Goal: Navigation & Orientation: Find specific page/section

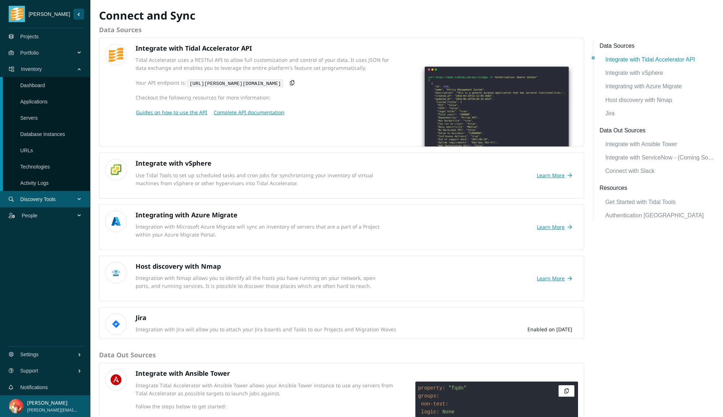
click at [40, 200] on span "Discovery Tools" at bounding box center [49, 199] width 58 height 22
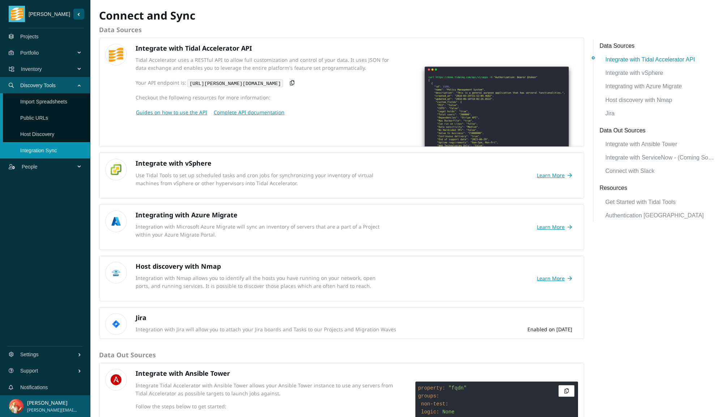
drag, startPoint x: 3, startPoint y: 202, endPoint x: 94, endPoint y: 194, distance: 91.1
click at [3, 202] on div "[PERSON_NAME] Projects Portfolio Inventory Dashboard Applications Servers Datab…" at bounding box center [45, 208] width 90 height 417
click at [48, 117] on link "Public URLs" at bounding box center [34, 118] width 28 height 6
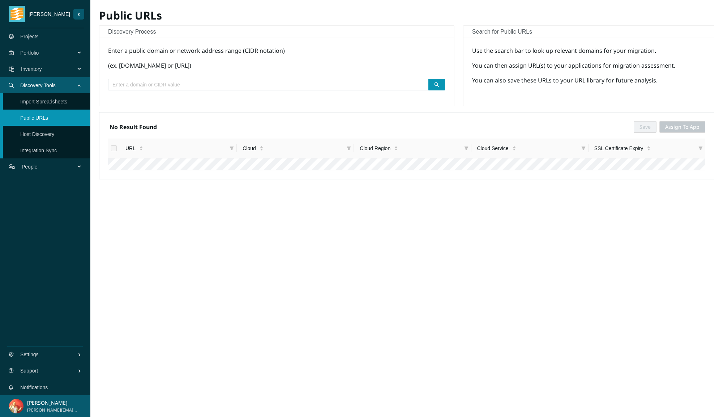
click at [54, 132] on link "Host Discovery" at bounding box center [37, 134] width 34 height 6
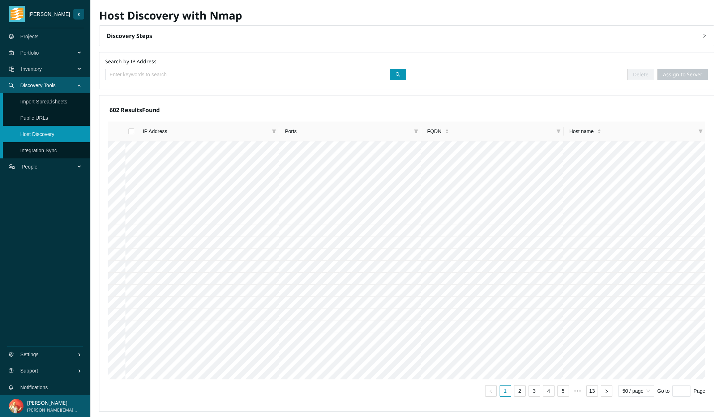
click at [48, 120] on link "Public URLs" at bounding box center [34, 118] width 28 height 6
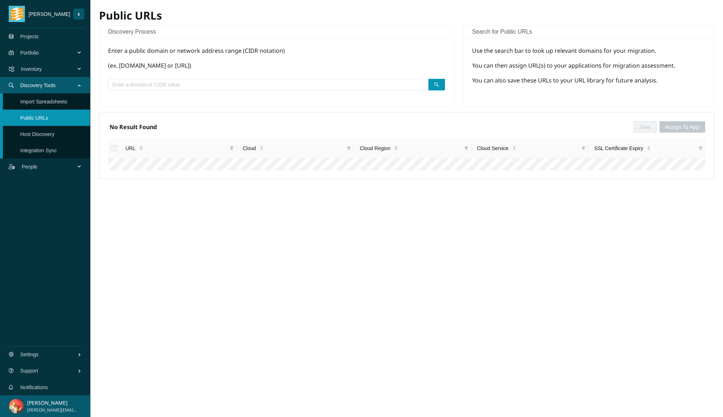
click at [49, 104] on link "Import Spreadsheets" at bounding box center [43, 102] width 47 height 6
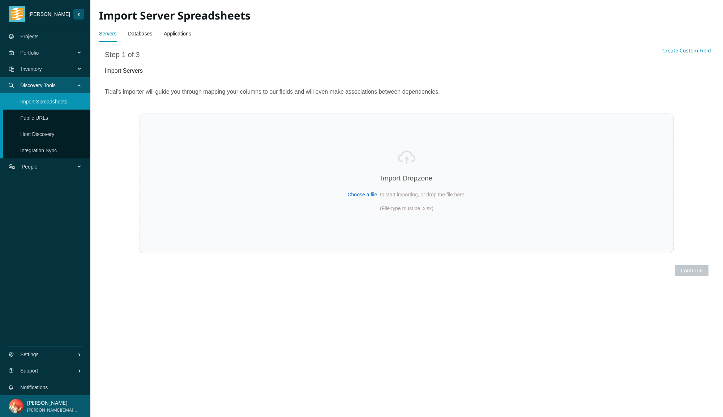
click at [47, 117] on link "Public URLs" at bounding box center [34, 118] width 28 height 6
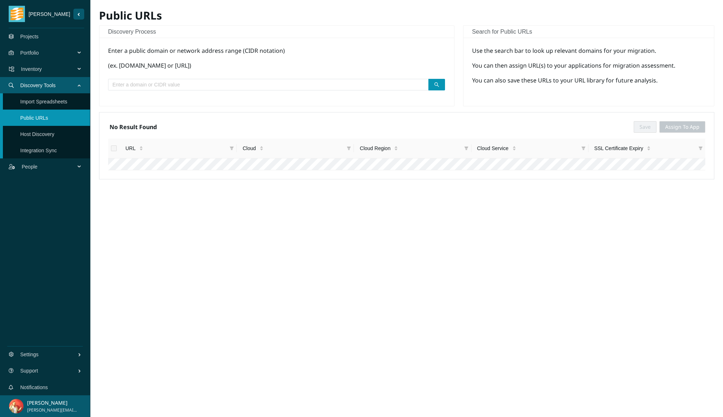
click at [47, 131] on link "Host Discovery" at bounding box center [37, 134] width 34 height 6
